Goal: Find specific page/section

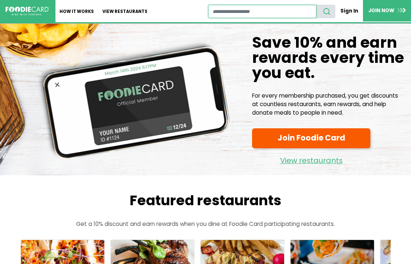
click at [228, 13] on input "restaurant search" at bounding box center [262, 11] width 109 height 13
type input "**********"
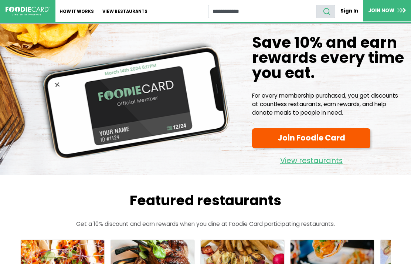
click at [329, 14] on icon "search" at bounding box center [327, 11] width 8 height 8
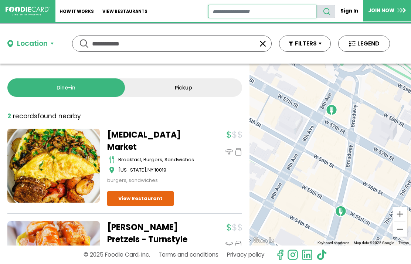
click at [254, 12] on input "restaurant search" at bounding box center [262, 11] width 109 height 13
click at [142, 48] on input "**********" at bounding box center [172, 44] width 160 height 16
click at [34, 45] on div "Location" at bounding box center [32, 43] width 31 height 11
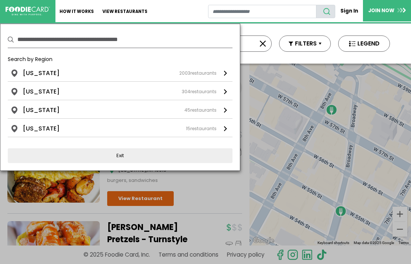
click at [48, 72] on li "[US_STATE]" at bounding box center [41, 73] width 37 height 9
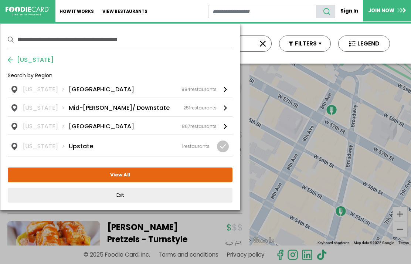
click at [79, 89] on li "[GEOGRAPHIC_DATA]" at bounding box center [101, 89] width 65 height 9
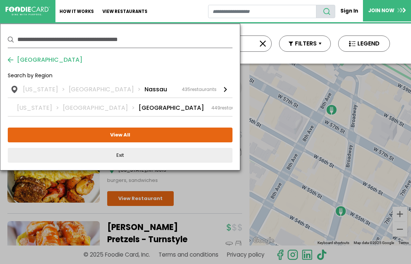
click at [145, 94] on li "Nassau" at bounding box center [156, 89] width 23 height 9
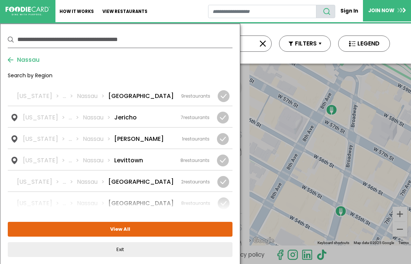
scroll to position [488, 0]
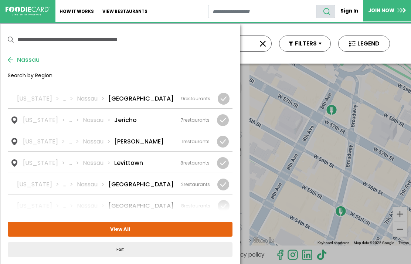
click at [125, 116] on li "Jericho" at bounding box center [125, 120] width 23 height 9
click at [207, 117] on div "7 restaurants" at bounding box center [195, 120] width 29 height 7
click at [148, 230] on button "View All" at bounding box center [120, 229] width 225 height 15
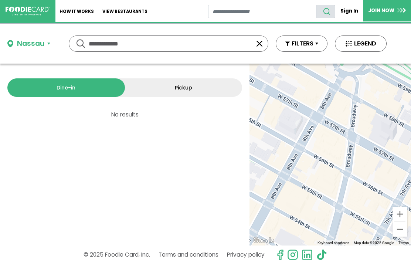
click at [146, 41] on input "**********" at bounding box center [169, 44] width 160 height 16
type input "*"
click at [83, 80] on link "Dine-in" at bounding box center [66, 87] width 118 height 18
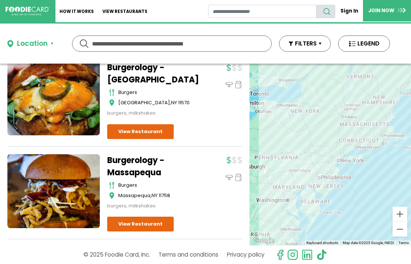
scroll to position [1215, 0]
